Goal: Task Accomplishment & Management: Use online tool/utility

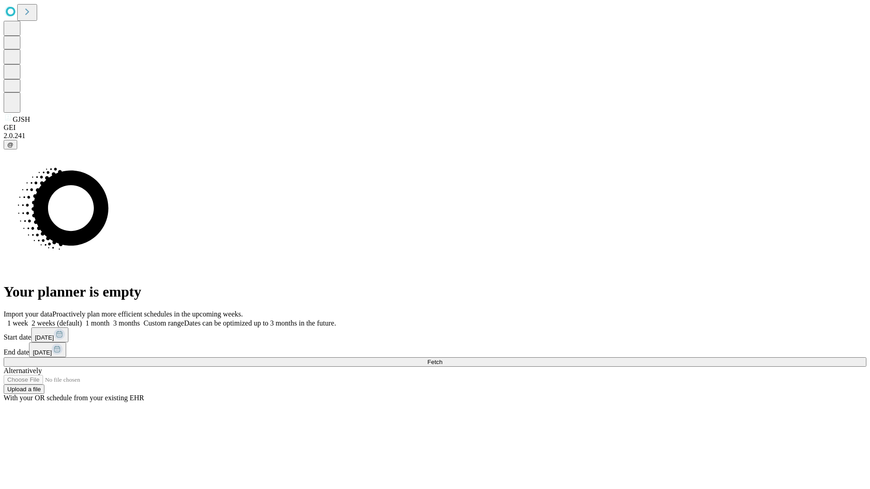
click at [442, 359] on span "Fetch" at bounding box center [434, 362] width 15 height 7
